Goal: Navigation & Orientation: Find specific page/section

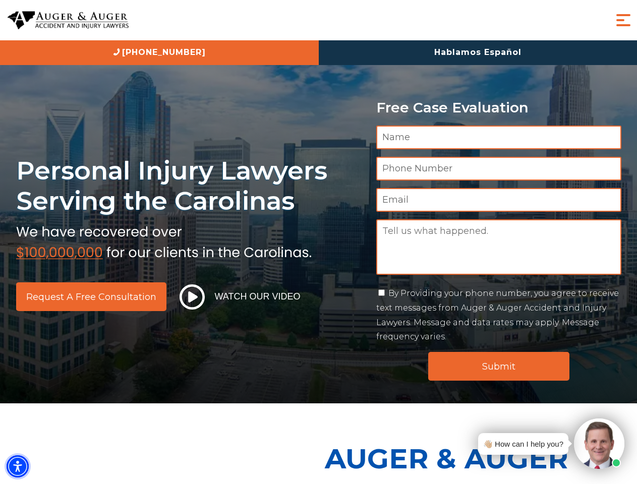
click at [18, 466] on img "Accessibility Menu" at bounding box center [18, 466] width 22 height 22
